Goal: Transaction & Acquisition: Purchase product/service

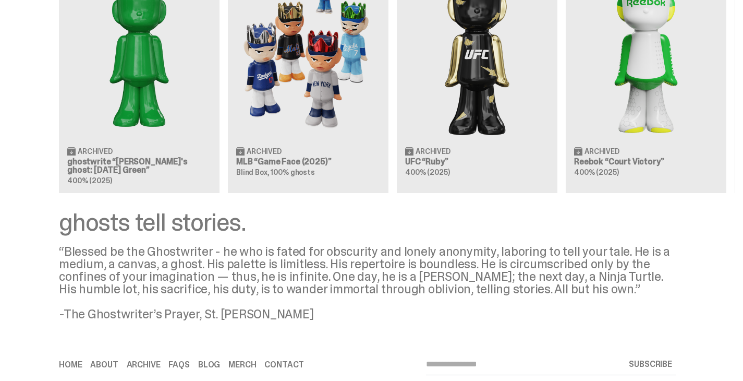
scroll to position [1010, 0]
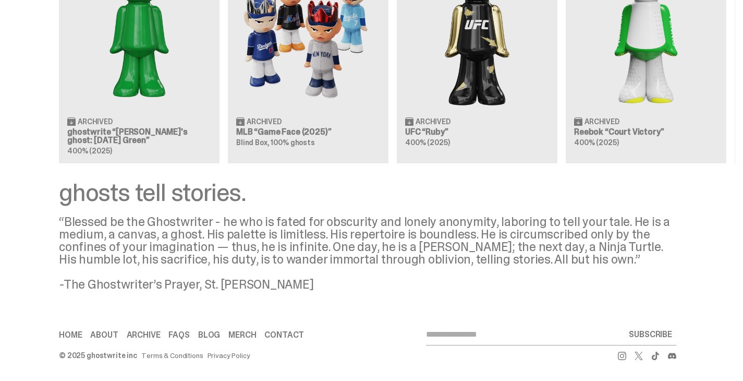
click at [264, 334] on link "Contact" at bounding box center [284, 335] width 40 height 8
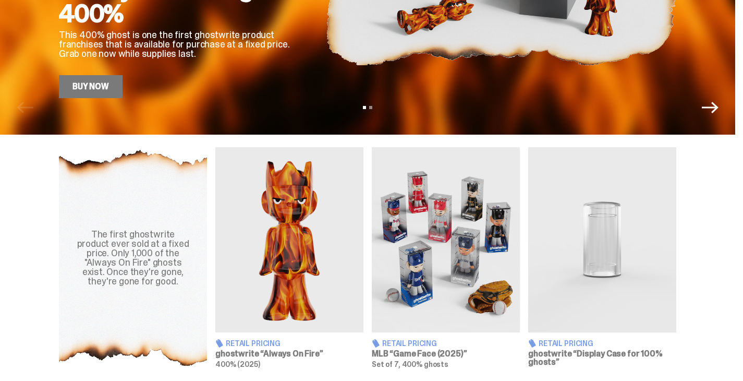
scroll to position [366, 0]
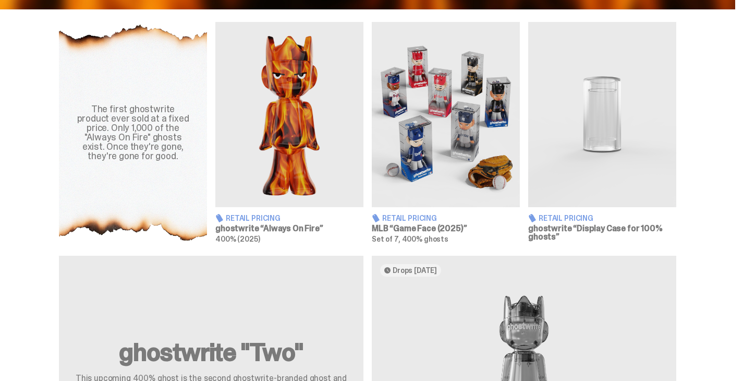
click at [456, 120] on img at bounding box center [446, 114] width 148 height 185
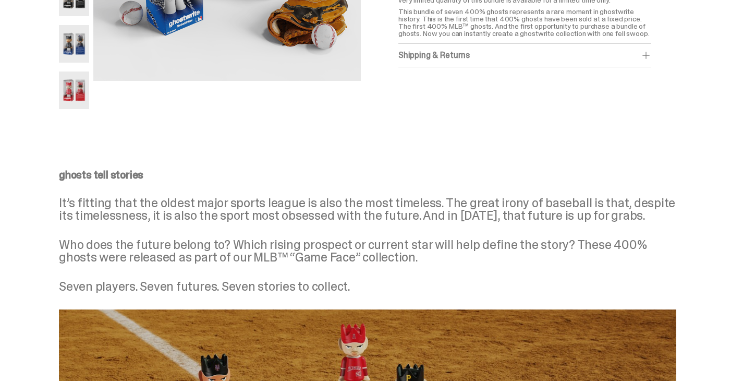
scroll to position [334, 0]
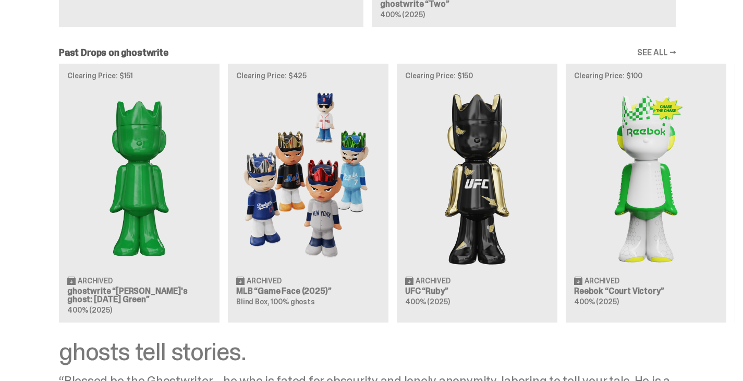
scroll to position [833, 0]
